Goal: Complete application form

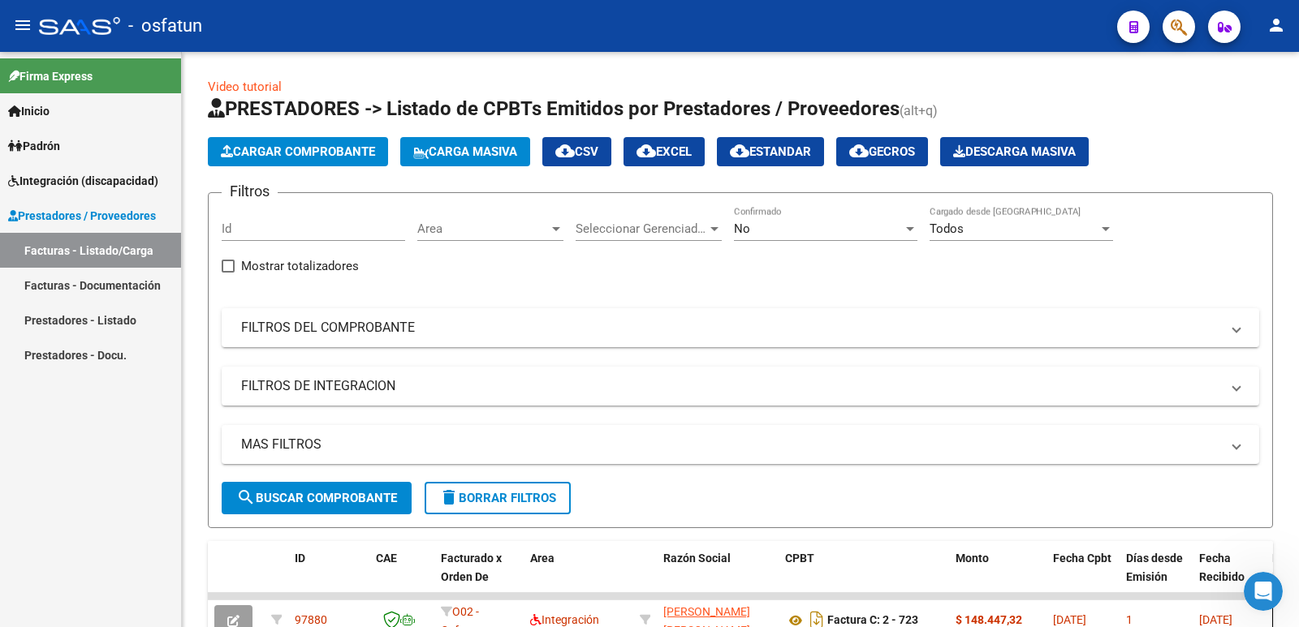
click at [48, 325] on link "Prestadores - Listado" at bounding box center [90, 320] width 181 height 35
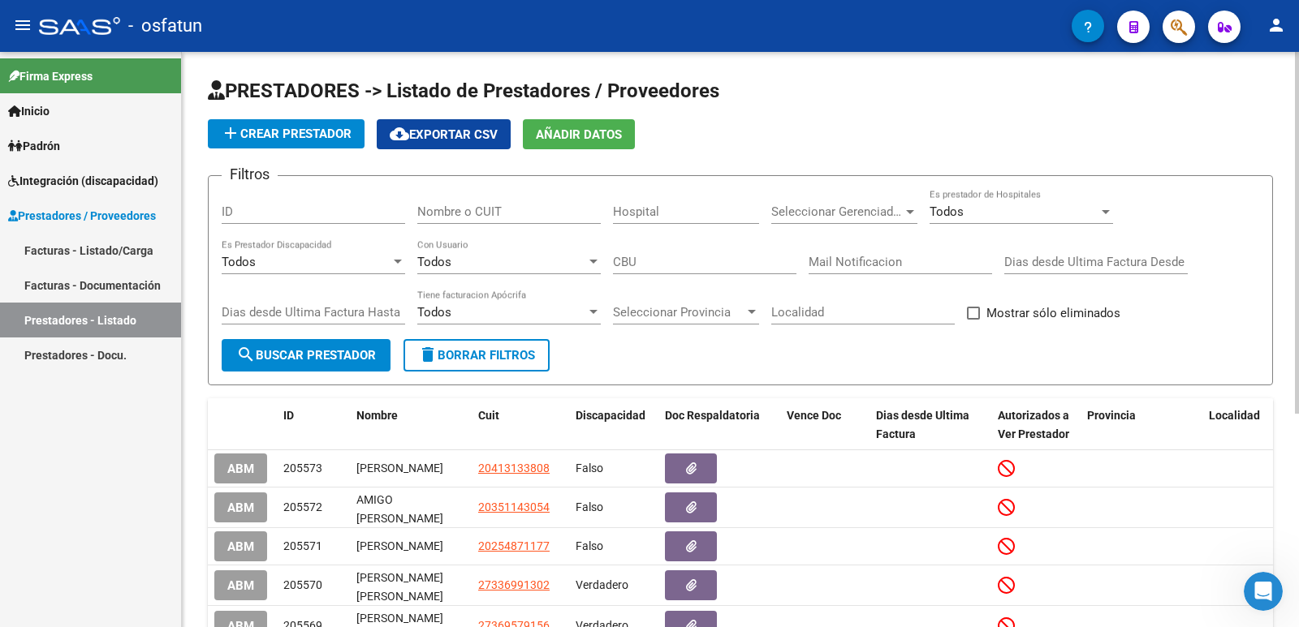
click at [324, 360] on span "search Buscar Prestador" at bounding box center [306, 355] width 140 height 15
click at [458, 210] on input "Nombre o CUIT" at bounding box center [508, 212] width 183 height 15
paste input "27338059162"
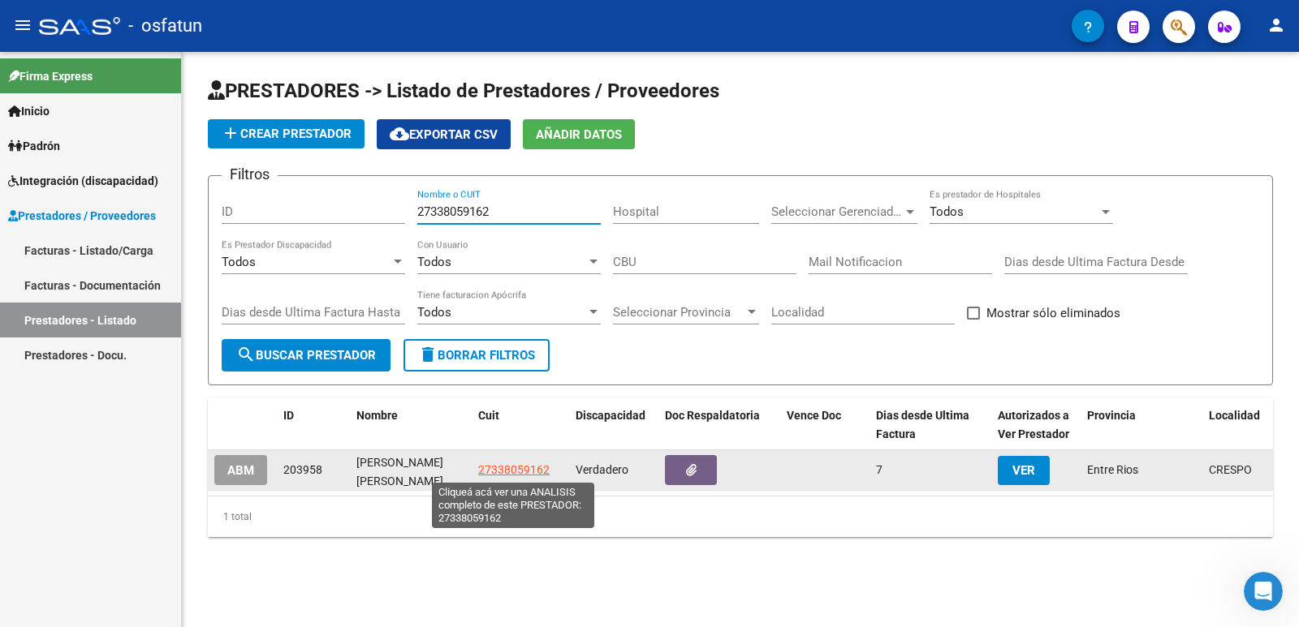
type input "27338059162"
click at [499, 471] on span "27338059162" at bounding box center [513, 469] width 71 height 13
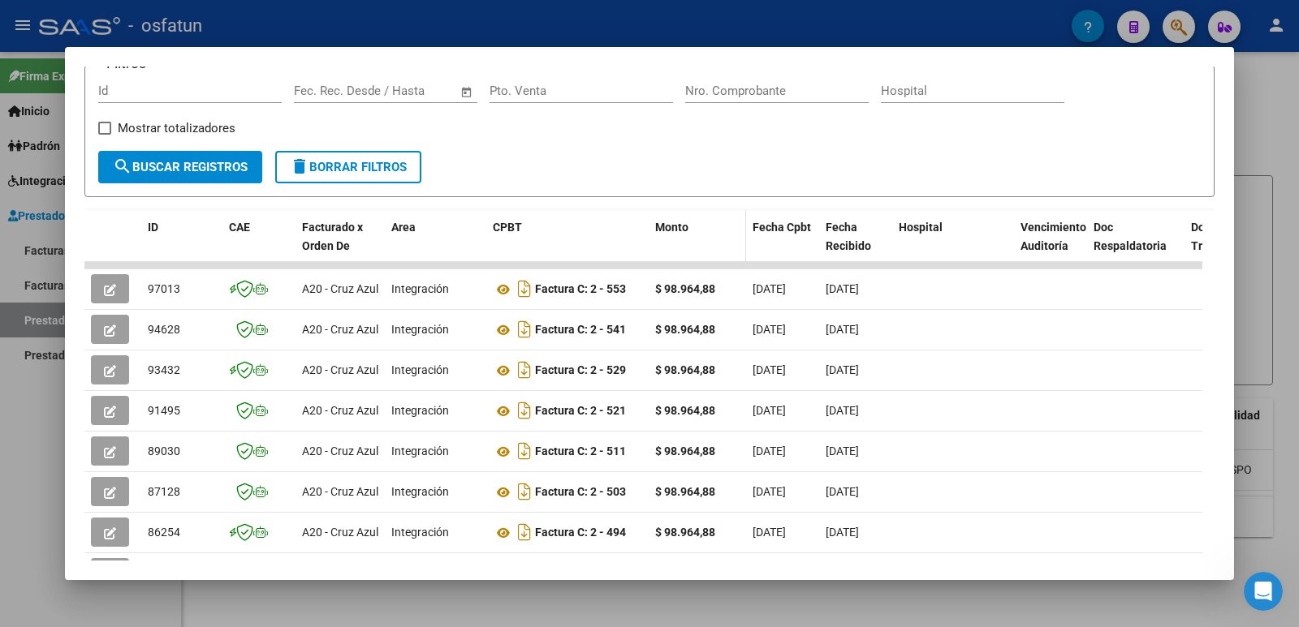
scroll to position [243, 0]
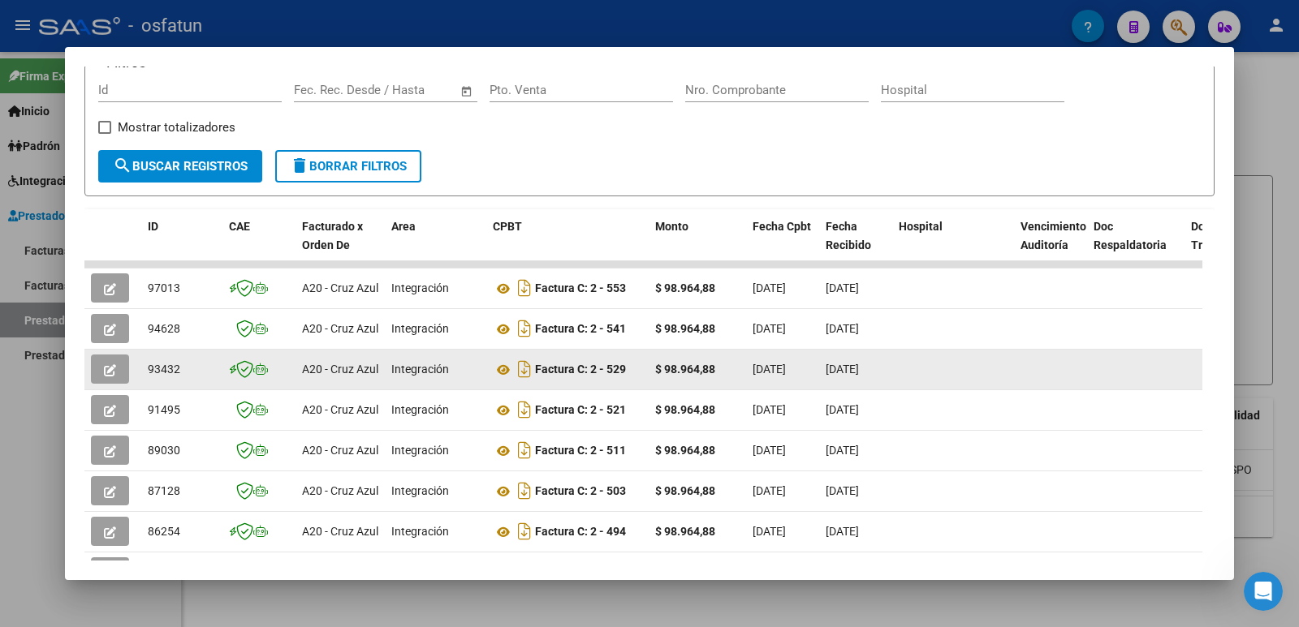
click at [112, 367] on icon "button" at bounding box center [110, 370] width 12 height 12
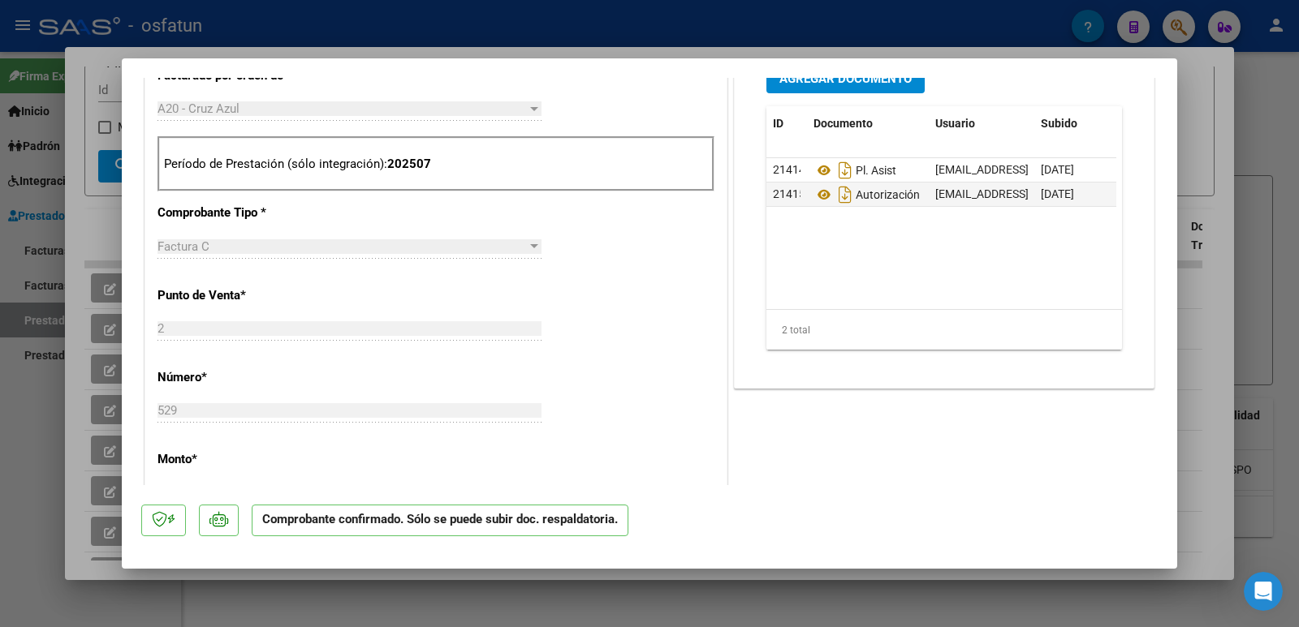
scroll to position [649, 0]
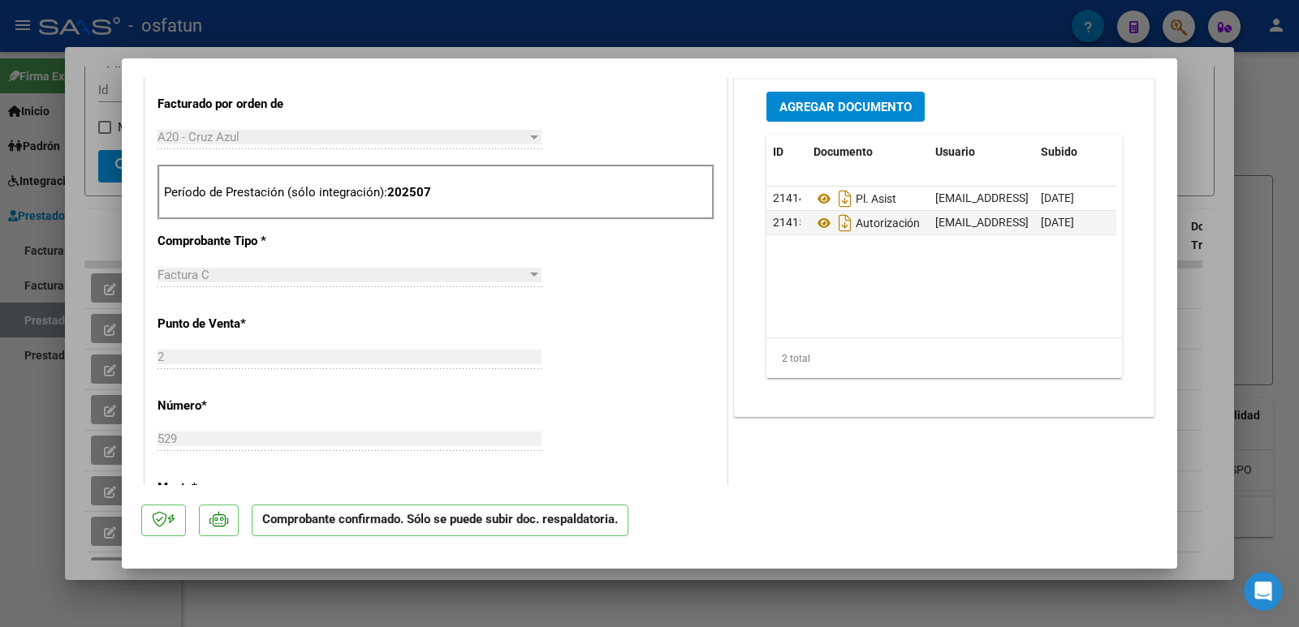
click at [0, 503] on div at bounding box center [649, 313] width 1299 height 627
type input "$ 0,00"
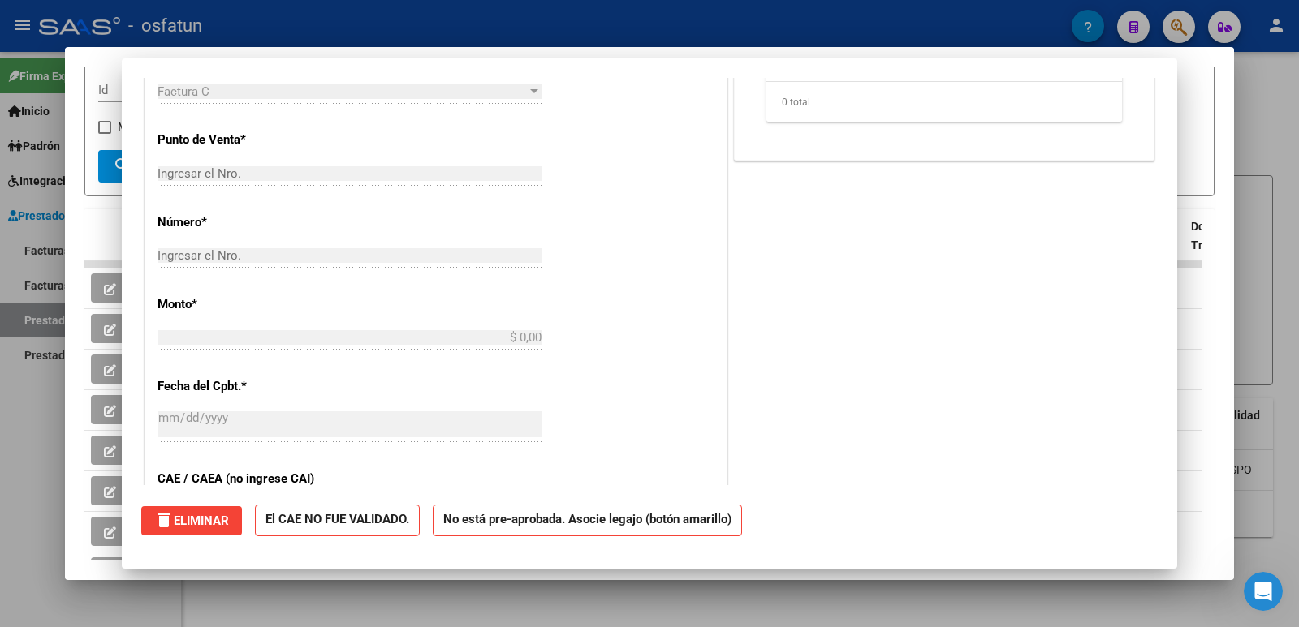
scroll to position [0, 0]
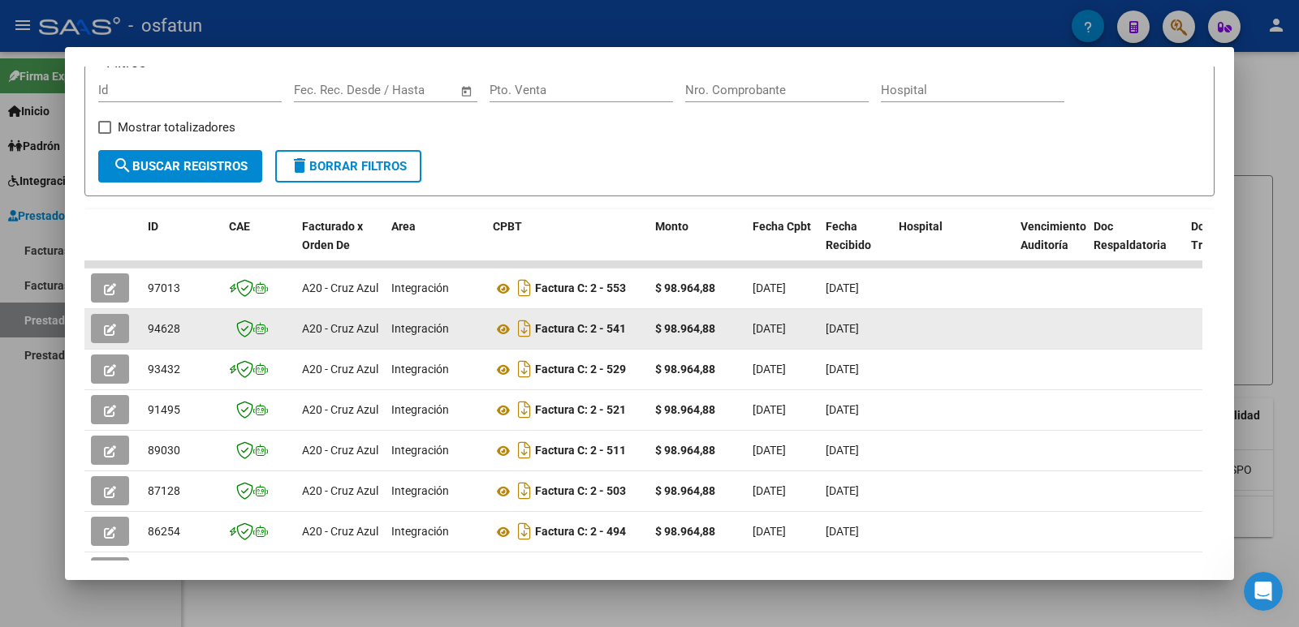
click at [112, 324] on icon "button" at bounding box center [110, 330] width 12 height 12
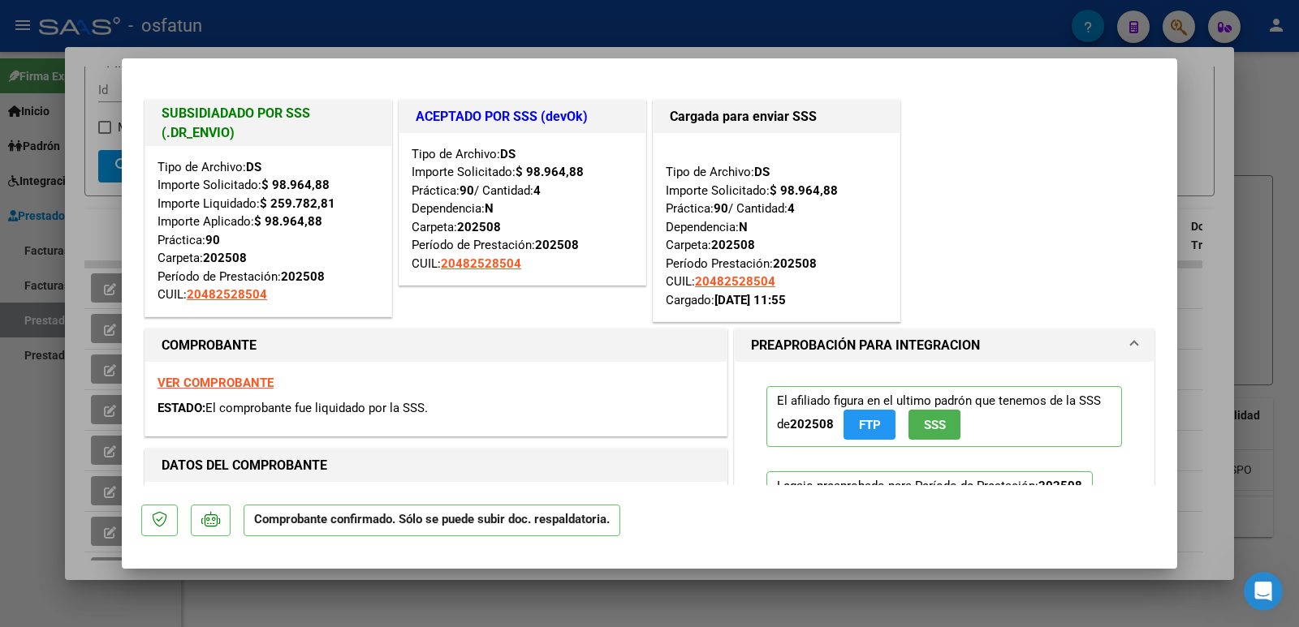
click at [103, 243] on div at bounding box center [649, 313] width 1299 height 627
type input "$ 0,00"
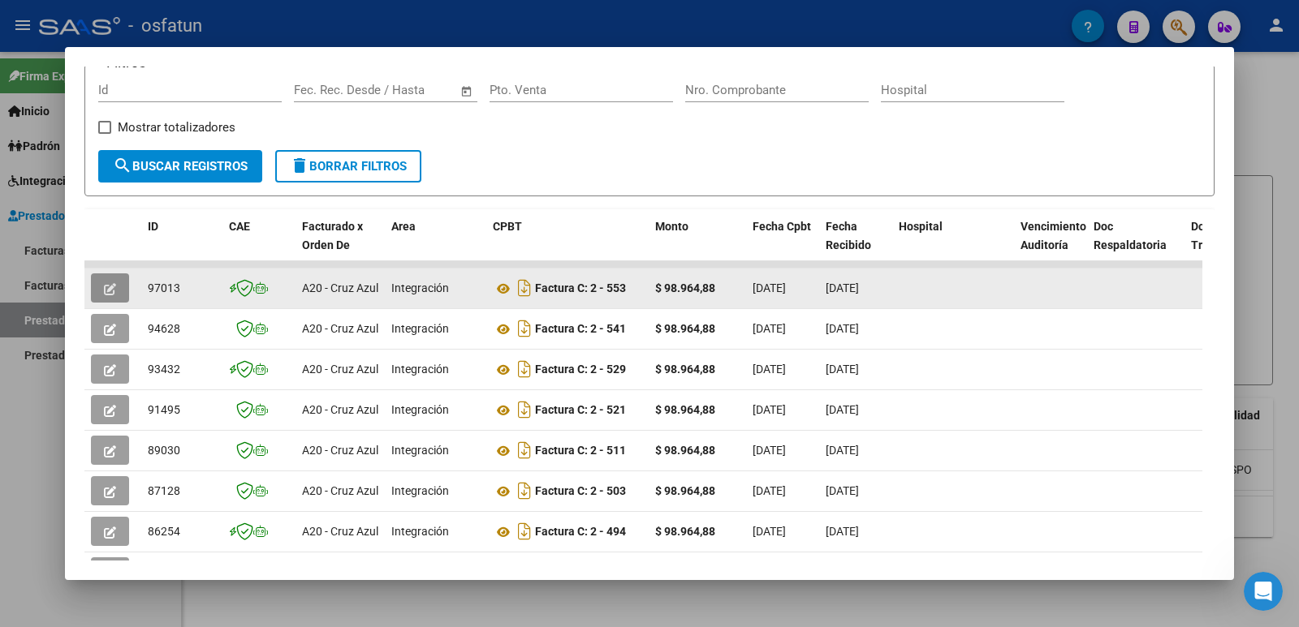
click at [101, 291] on button "button" at bounding box center [110, 288] width 38 height 29
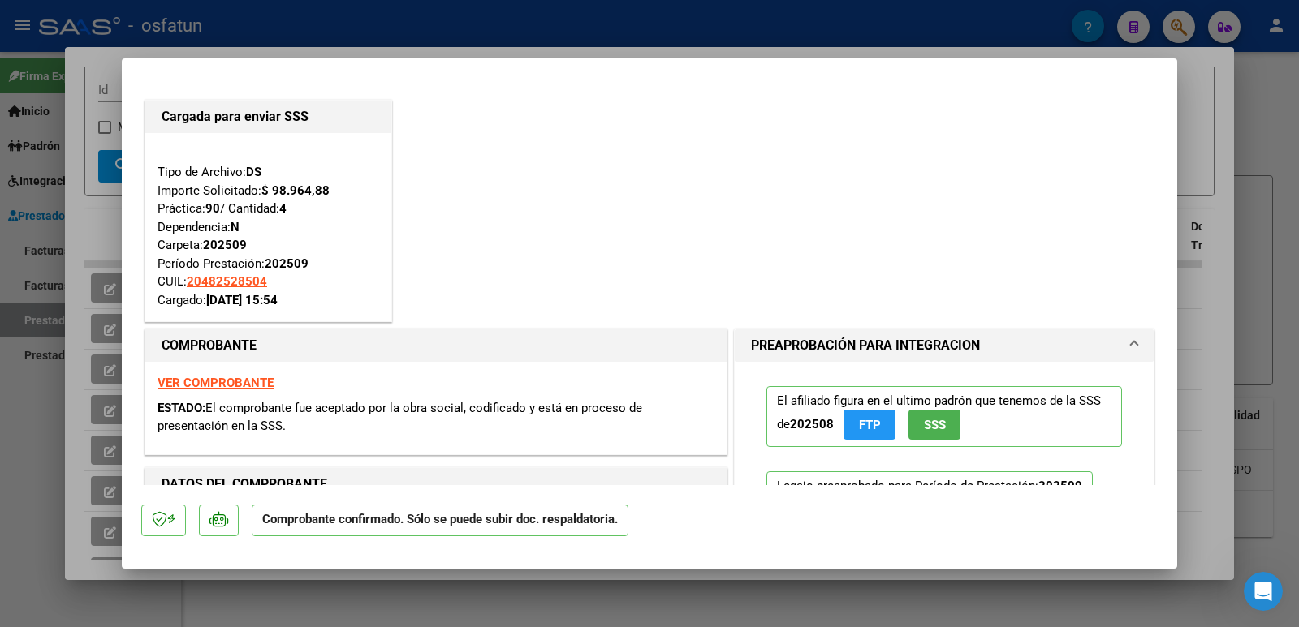
click at [90, 210] on div at bounding box center [649, 313] width 1299 height 627
type input "$ 0,00"
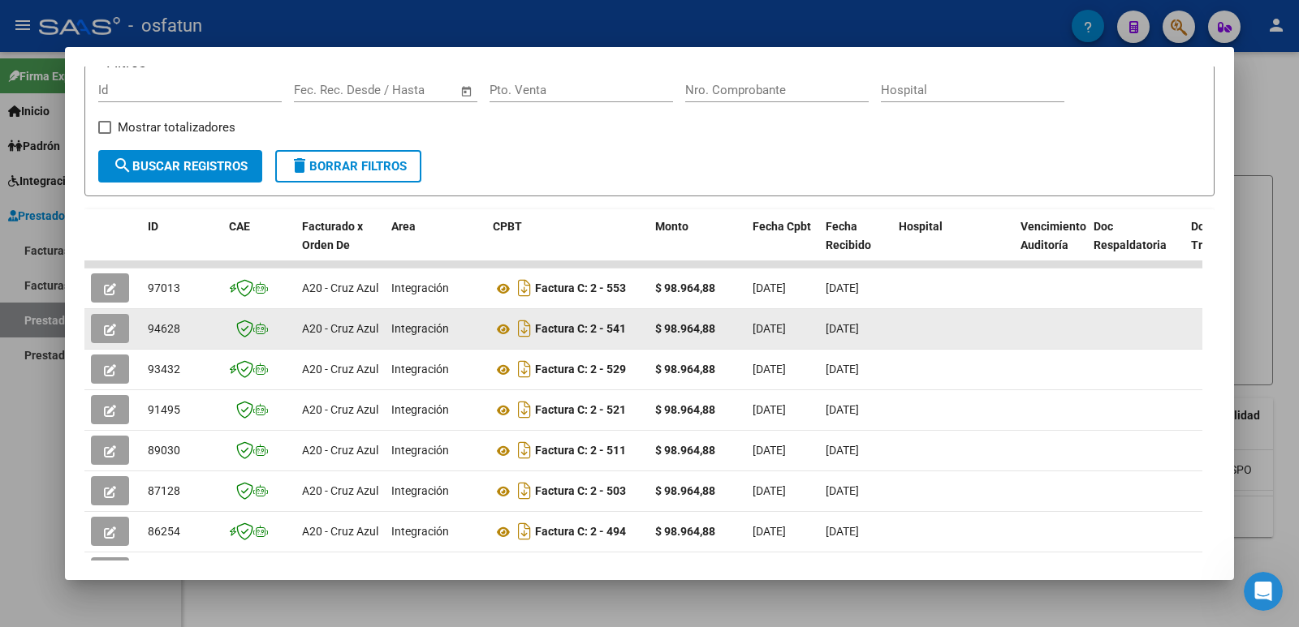
click at [111, 337] on button "button" at bounding box center [110, 328] width 38 height 29
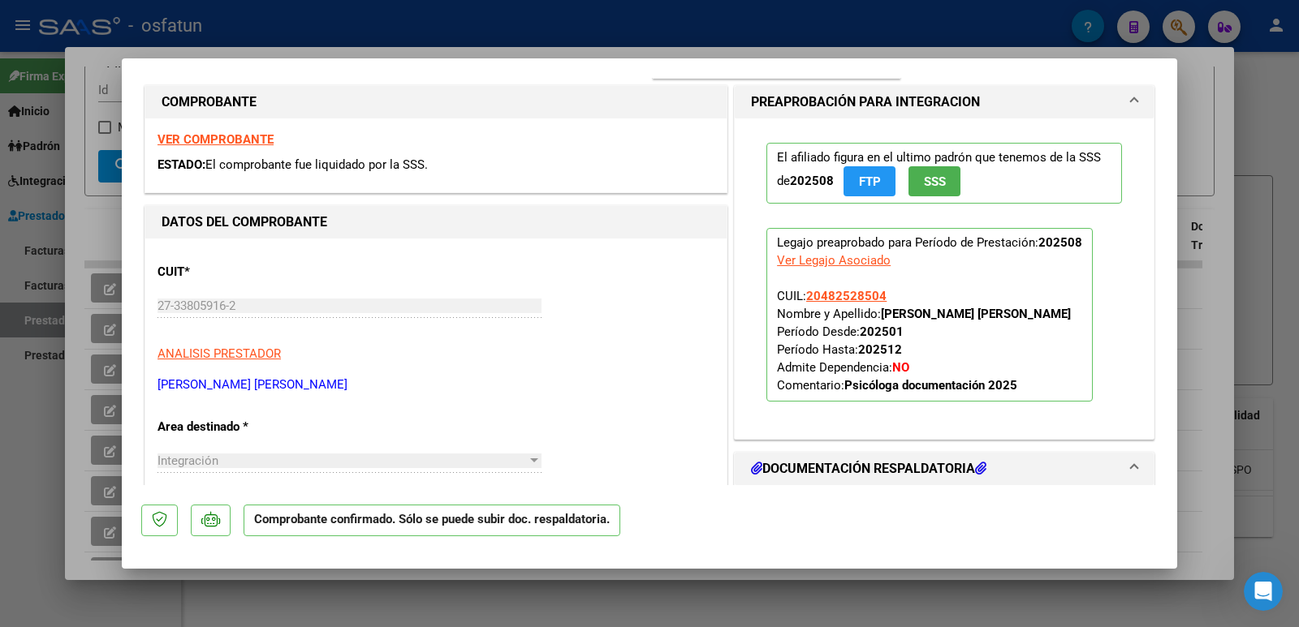
scroll to position [568, 0]
